Goal: Task Accomplishment & Management: Manage account settings

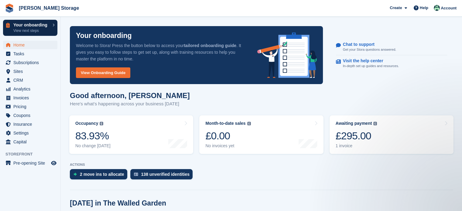
click at [29, 27] on p "Your onboarding" at bounding box center [31, 25] width 36 height 4
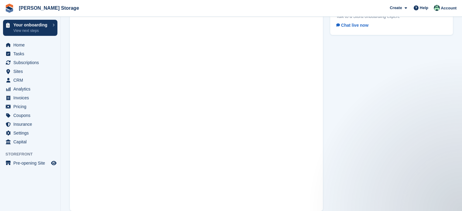
scroll to position [35, 0]
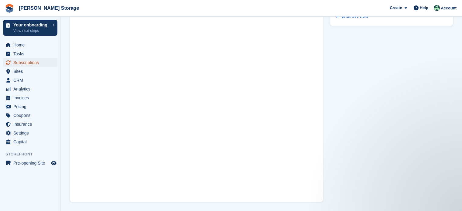
click at [26, 62] on span "Subscriptions" at bounding box center [31, 62] width 36 height 9
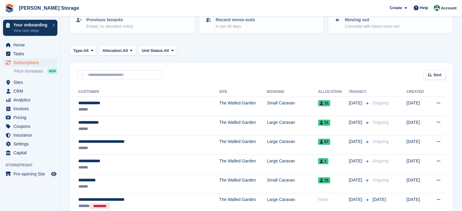
scroll to position [121, 0]
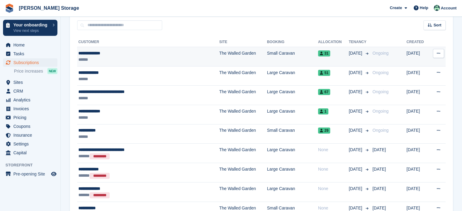
click at [152, 52] on div "**********" at bounding box center [132, 53] width 108 height 6
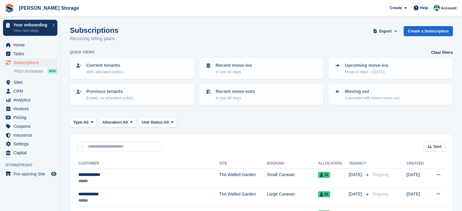
scroll to position [121, 0]
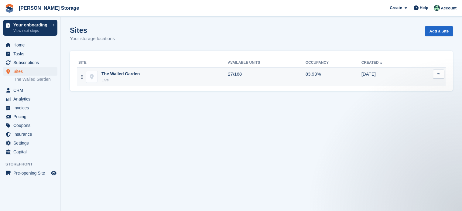
click at [141, 77] on div "The Walled Garden Live" at bounding box center [152, 77] width 149 height 12
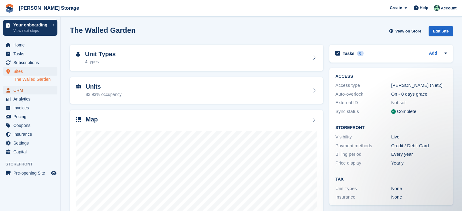
click at [33, 87] on span "CRM" at bounding box center [31, 90] width 36 height 9
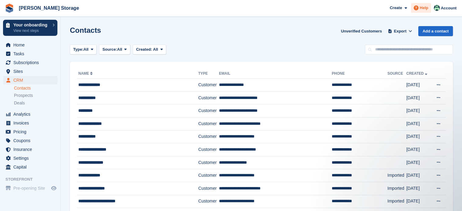
click at [425, 9] on span "Help" at bounding box center [424, 8] width 9 height 6
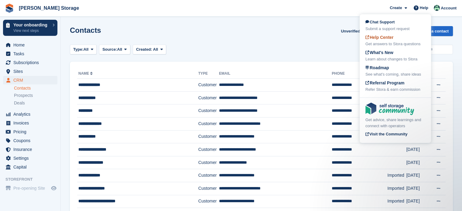
click at [392, 42] on div "Get answers to Stora questions" at bounding box center [395, 44] width 60 height 6
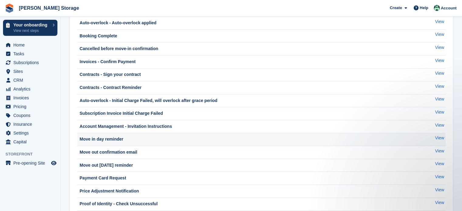
scroll to position [61, 0]
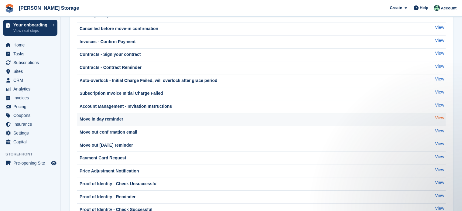
click at [437, 116] on link "View" at bounding box center [439, 118] width 9 height 6
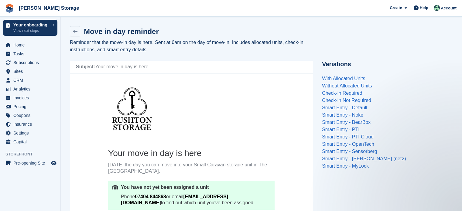
click at [154, 63] on div "Subject: Your move in day is here" at bounding box center [191, 67] width 243 height 13
click at [139, 65] on div "Subject: Your move in day is here" at bounding box center [191, 67] width 243 height 13
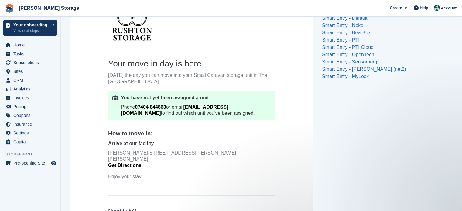
scroll to position [91, 0]
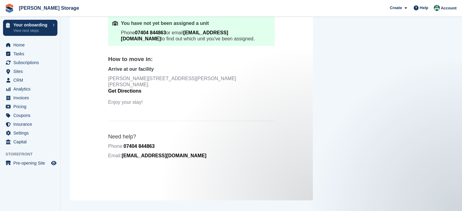
click at [135, 88] on link "Get Directions" at bounding box center [124, 90] width 33 height 5
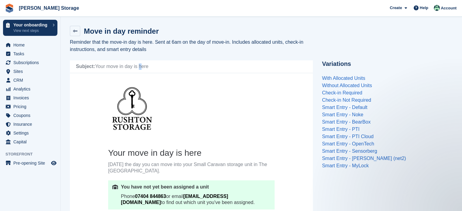
scroll to position [0, 0]
click at [152, 72] on div "Subject: Your move in day is here" at bounding box center [191, 67] width 243 height 13
click at [151, 67] on div "Subject: Your move in day is here" at bounding box center [191, 67] width 243 height 13
click at [152, 67] on div "Subject: Your move in day is here" at bounding box center [191, 67] width 243 height 13
click at [409, 10] on div "Create" at bounding box center [398, 7] width 22 height 9
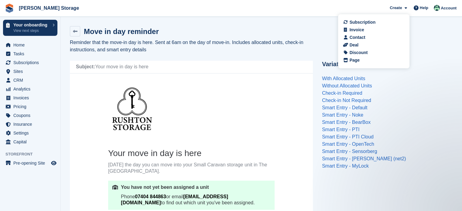
click at [444, 60] on div "Move in day reminder Reminder that the move-in day is here. Sent at 6am on the …" at bounding box center [261, 194] width 383 height 344
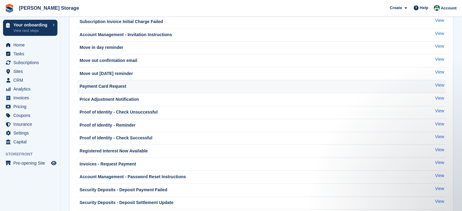
scroll to position [152, 0]
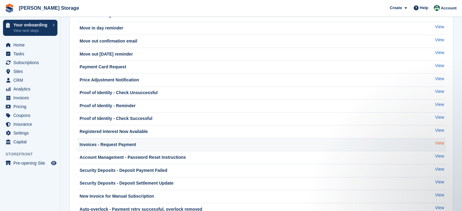
click at [437, 144] on link "View" at bounding box center [439, 143] width 9 height 6
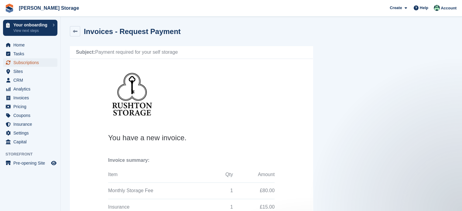
click at [25, 63] on span "Subscriptions" at bounding box center [31, 62] width 36 height 9
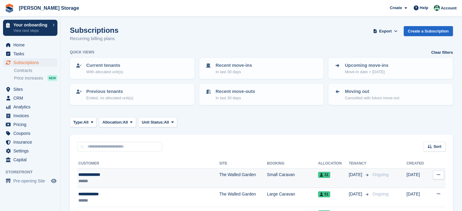
click at [130, 176] on div "**********" at bounding box center [132, 175] width 108 height 6
click at [131, 176] on div "**********" at bounding box center [132, 175] width 108 height 6
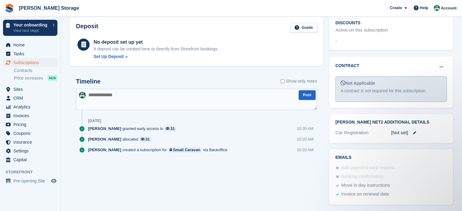
scroll to position [281, 0]
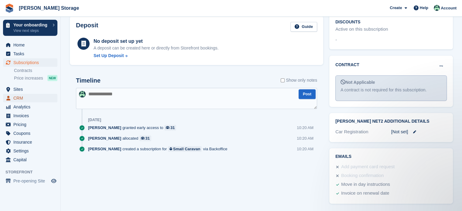
click at [19, 95] on span "CRM" at bounding box center [31, 98] width 36 height 9
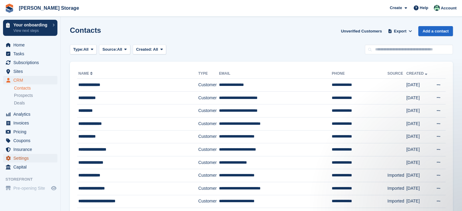
click at [23, 157] on span "Settings" at bounding box center [31, 158] width 36 height 9
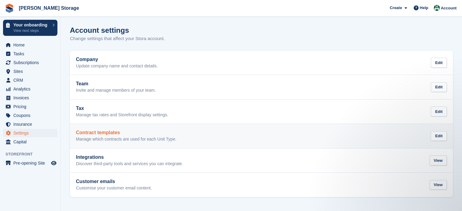
click at [130, 140] on p "Manage which contracts are used for each Unit Type." at bounding box center [126, 139] width 100 height 5
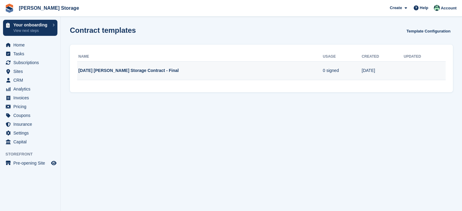
click at [143, 70] on td "[DATE] [PERSON_NAME] Storage Contract - Final" at bounding box center [200, 70] width 246 height 19
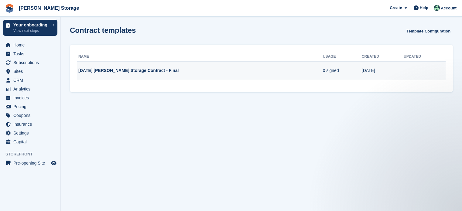
click at [90, 69] on td "[DATE] [PERSON_NAME] Storage Contract - Final" at bounding box center [200, 70] width 246 height 19
drag, startPoint x: 157, startPoint y: 74, endPoint x: 161, endPoint y: 74, distance: 4.3
click at [158, 74] on td "[DATE] [PERSON_NAME] Storage Contract - Final" at bounding box center [200, 70] width 246 height 19
drag, startPoint x: 383, startPoint y: 75, endPoint x: 390, endPoint y: 71, distance: 7.9
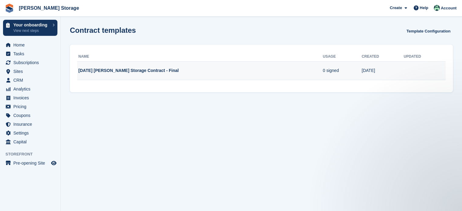
click at [383, 74] on td "25 Sep" at bounding box center [383, 70] width 42 height 19
click at [390, 71] on td "25 Sep" at bounding box center [383, 70] width 42 height 19
click at [393, 70] on td "25 Sep" at bounding box center [383, 70] width 42 height 19
click at [396, 70] on td "25 Sep" at bounding box center [383, 70] width 42 height 19
click at [397, 70] on td "25 Sep" at bounding box center [383, 70] width 42 height 19
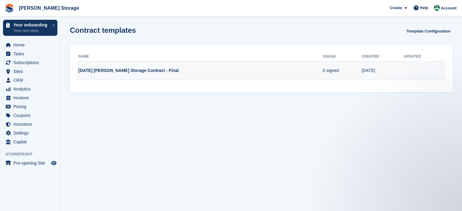
click at [397, 70] on td "25 Sep" at bounding box center [383, 70] width 42 height 19
click at [287, 70] on td "25.09.24 Rushton Storage Contract - Final" at bounding box center [200, 70] width 246 height 19
drag, startPoint x: 287, startPoint y: 70, endPoint x: 349, endPoint y: 68, distance: 61.7
click at [288, 70] on td "25.09.24 Rushton Storage Contract - Final" at bounding box center [200, 70] width 246 height 19
drag, startPoint x: 359, startPoint y: 69, endPoint x: 364, endPoint y: 69, distance: 4.6
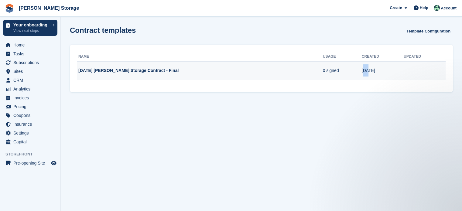
click at [362, 69] on td "25 Sep" at bounding box center [383, 70] width 42 height 19
click at [367, 69] on td "25 Sep" at bounding box center [383, 70] width 42 height 19
click at [439, 69] on td at bounding box center [425, 70] width 42 height 19
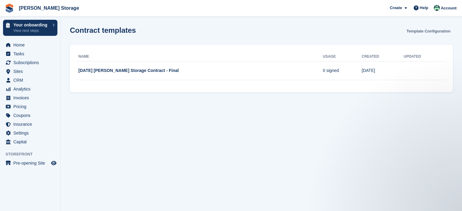
click at [434, 31] on link "Template Configuration" at bounding box center [428, 31] width 49 height 10
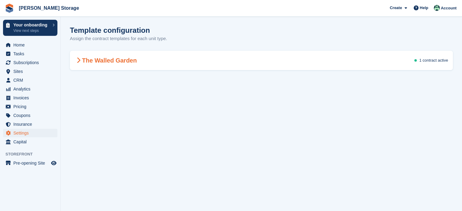
click at [80, 60] on span at bounding box center [78, 60] width 7 height 7
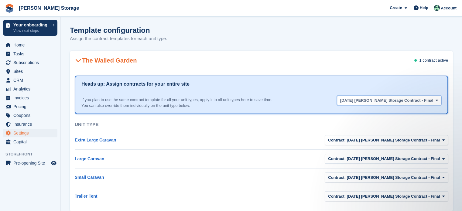
click at [419, 102] on span "25.09.24 Rushton Storage Contract - Final" at bounding box center [386, 100] width 93 height 6
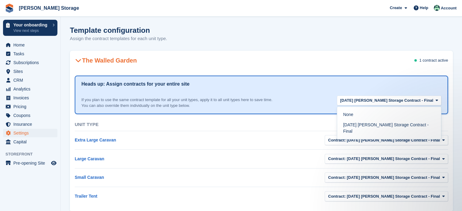
click at [384, 74] on div "Heads up: Assign contracts for your entire site If you plan to use the same con…" at bounding box center [261, 141] width 383 height 138
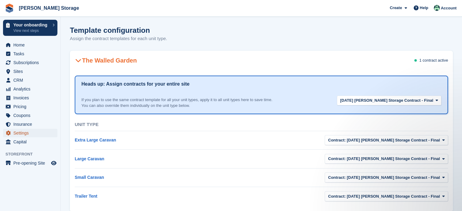
click at [11, 134] on span "menu" at bounding box center [8, 132] width 7 height 7
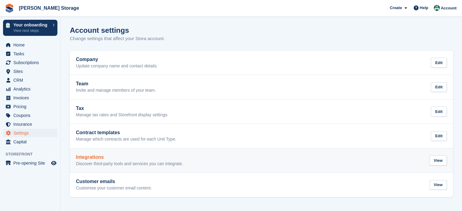
click at [98, 161] on p "Discover third-party tools and services you can integrate." at bounding box center [129, 163] width 107 height 5
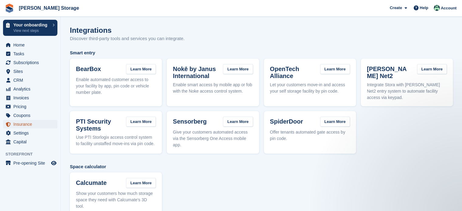
click at [21, 126] on span "Insurance" at bounding box center [31, 124] width 36 height 9
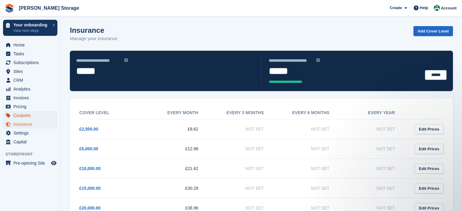
click at [24, 117] on span "Coupons" at bounding box center [31, 115] width 36 height 9
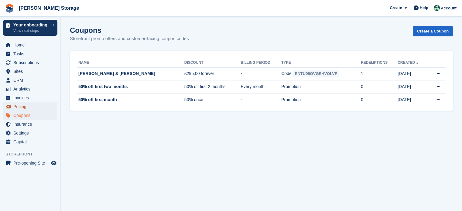
click at [21, 107] on span "Pricing" at bounding box center [31, 106] width 36 height 9
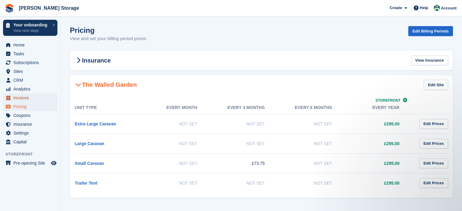
click at [19, 97] on span "Invoices" at bounding box center [31, 98] width 36 height 9
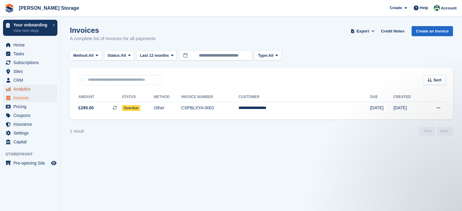
click at [22, 89] on span "Analytics" at bounding box center [31, 89] width 36 height 9
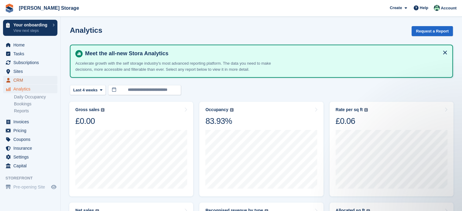
click at [14, 78] on span "CRM" at bounding box center [31, 80] width 36 height 9
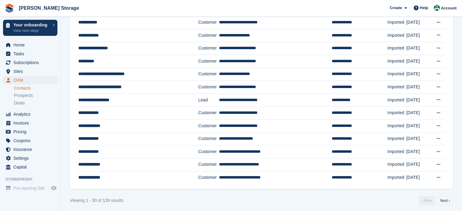
scroll to position [541, 0]
click at [26, 71] on span "Sites" at bounding box center [31, 71] width 36 height 9
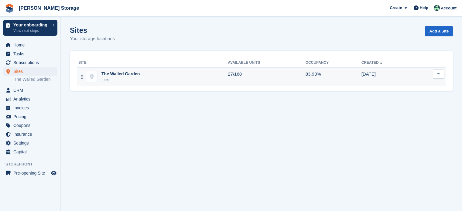
click at [140, 73] on div "The Walled Garden Live" at bounding box center [152, 77] width 149 height 12
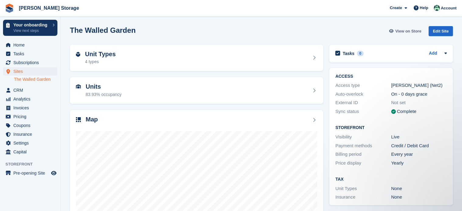
click at [410, 32] on span "View on Store" at bounding box center [408, 31] width 26 height 6
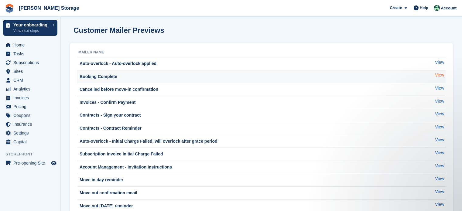
click at [442, 75] on link "View" at bounding box center [439, 75] width 9 height 6
